Goal: Navigation & Orientation: Find specific page/section

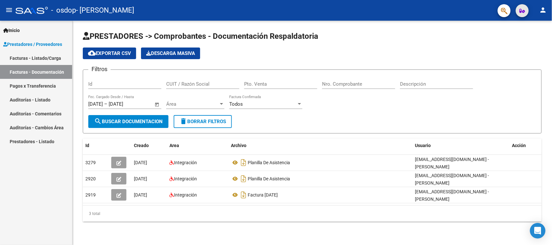
click at [523, 12] on icon "button" at bounding box center [522, 10] width 5 height 5
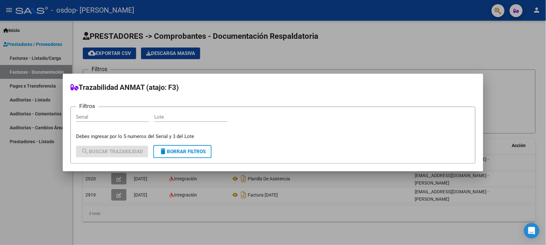
click at [419, 31] on div at bounding box center [273, 122] width 546 height 245
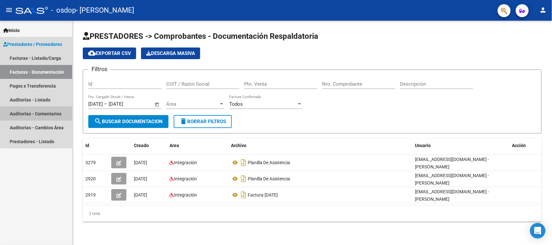
click at [48, 111] on link "Auditorías - Comentarios" at bounding box center [36, 114] width 72 height 14
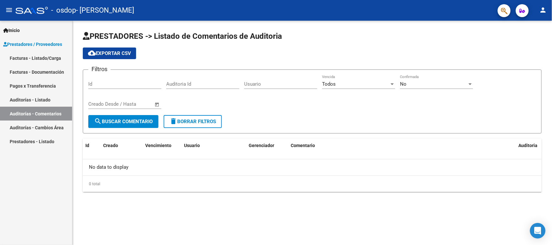
click at [49, 128] on link "Auditorías - Cambios Área" at bounding box center [36, 128] width 72 height 14
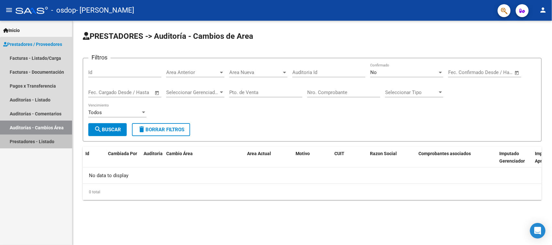
click at [45, 141] on link "Prestadores - Listado" at bounding box center [36, 142] width 72 height 14
